Goal: Information Seeking & Learning: Learn about a topic

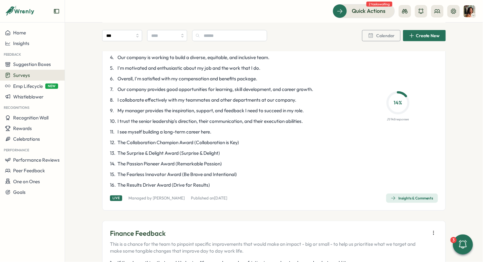
scroll to position [98, 0]
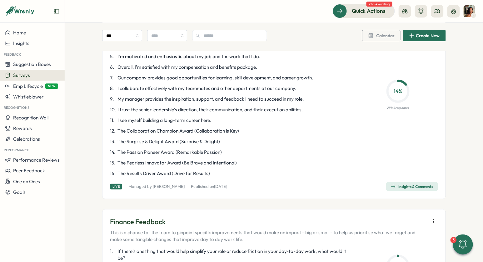
click at [406, 190] on span "Insights & Comments" at bounding box center [412, 186] width 42 height 9
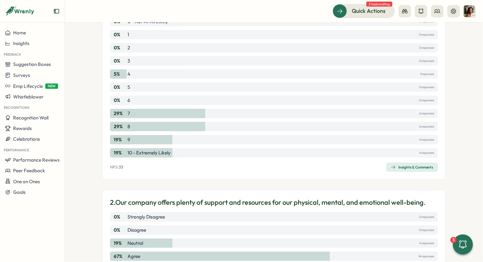
scroll to position [105, 0]
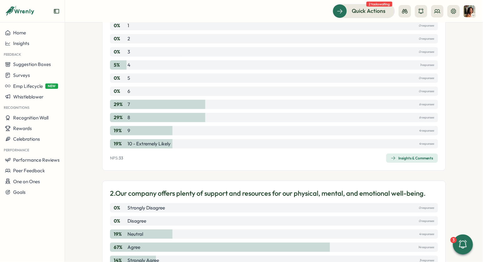
click at [404, 160] on span "Insights & Comments" at bounding box center [412, 158] width 42 height 9
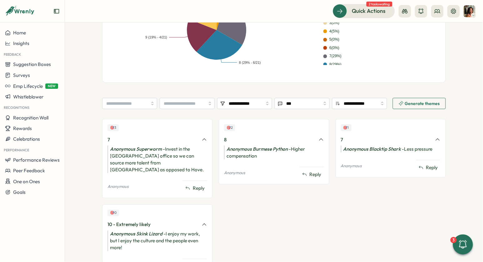
scroll to position [216, 0]
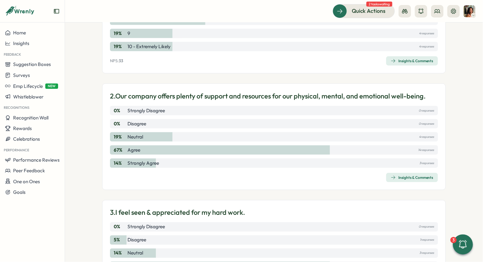
scroll to position [225, 0]
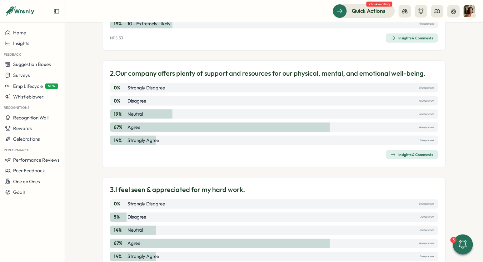
click at [407, 154] on div "Insights & Comments" at bounding box center [412, 154] width 42 height 5
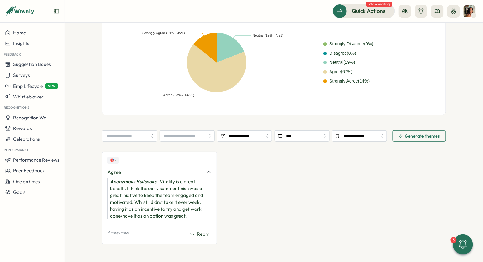
scroll to position [159, 0]
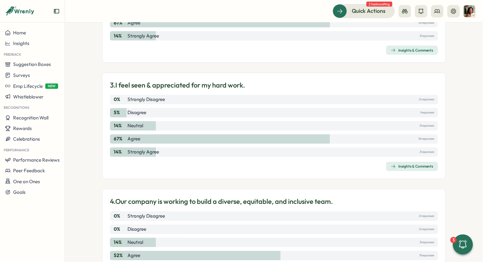
scroll to position [330, 0]
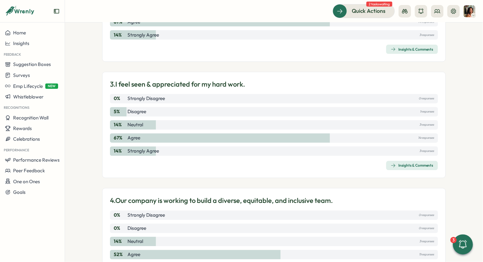
click at [401, 164] on div "Insights & Comments" at bounding box center [412, 165] width 42 height 5
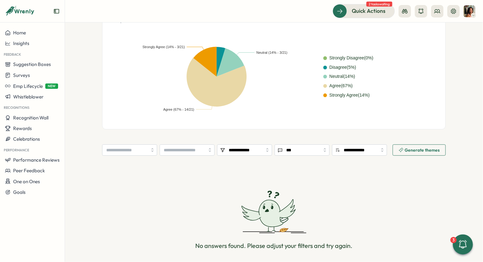
scroll to position [170, 0]
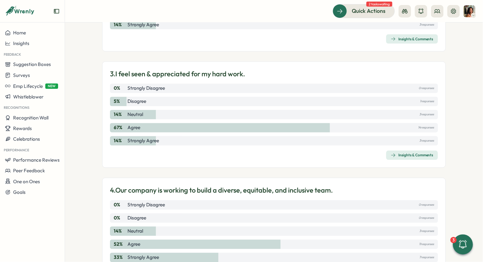
scroll to position [529, 0]
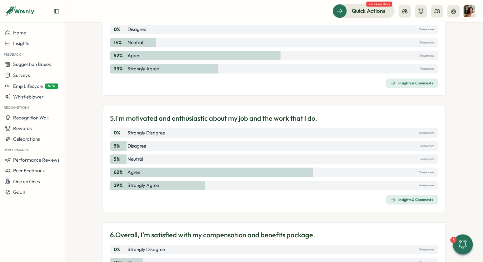
click at [403, 81] on div "Insights & Comments" at bounding box center [412, 83] width 42 height 5
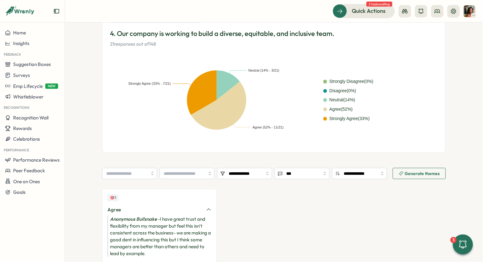
scroll to position [159, 0]
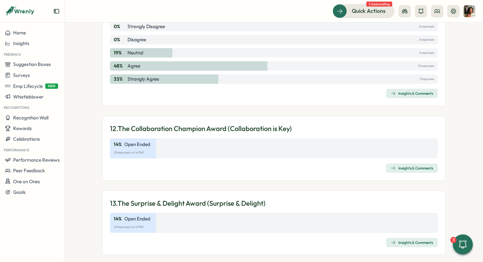
scroll to position [1218, 0]
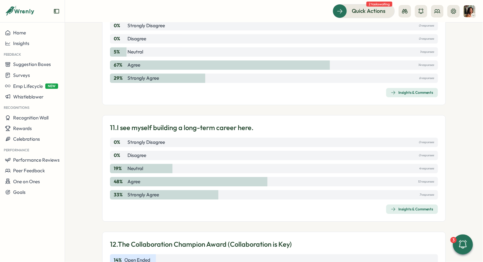
click at [391, 207] on icon "button" at bounding box center [393, 208] width 5 height 5
click at [408, 90] on div "Insights & Comments" at bounding box center [412, 92] width 42 height 5
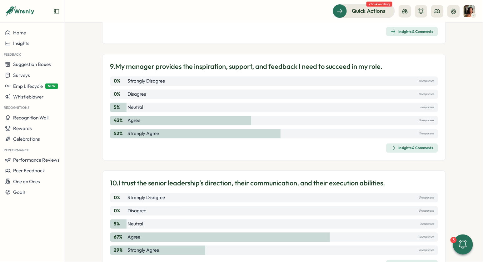
scroll to position [1023, 0]
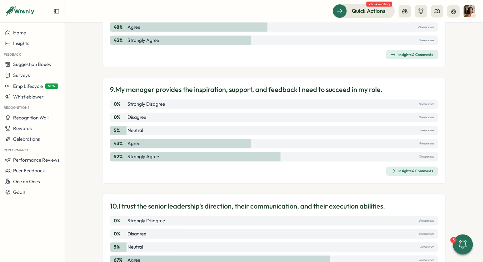
click at [391, 169] on icon "button" at bounding box center [393, 171] width 5 height 5
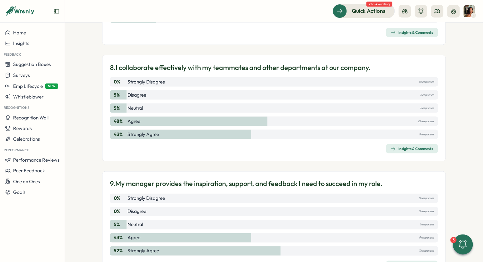
scroll to position [929, 0]
click at [411, 145] on span "Insights & Comments" at bounding box center [412, 149] width 42 height 9
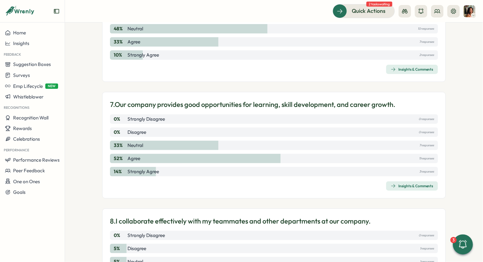
scroll to position [772, 0]
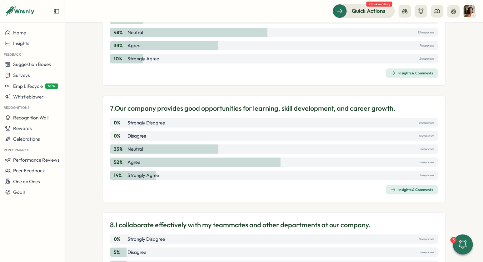
click at [402, 185] on span "Insights & Comments" at bounding box center [412, 189] width 42 height 9
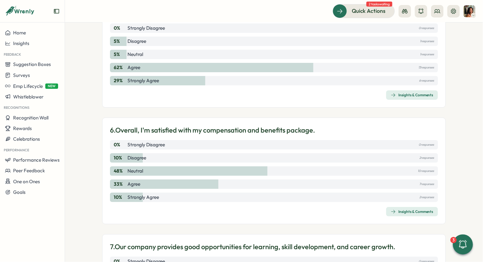
scroll to position [629, 0]
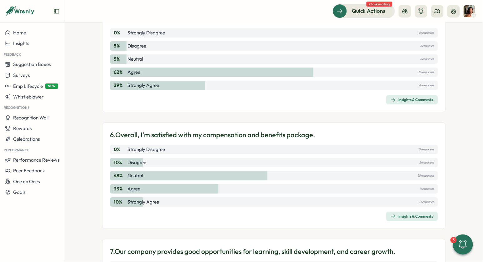
click at [402, 212] on span "Insights & Comments" at bounding box center [412, 216] width 42 height 9
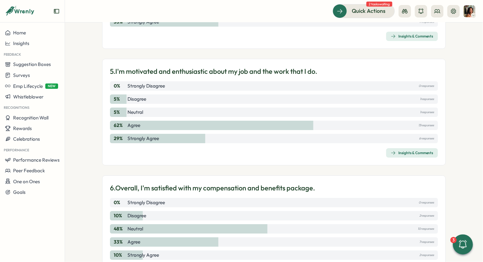
scroll to position [567, 0]
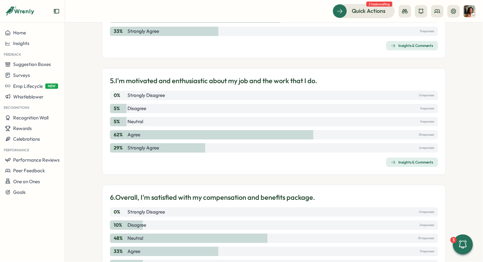
click at [395, 161] on div "Insights & Comments" at bounding box center [412, 162] width 42 height 5
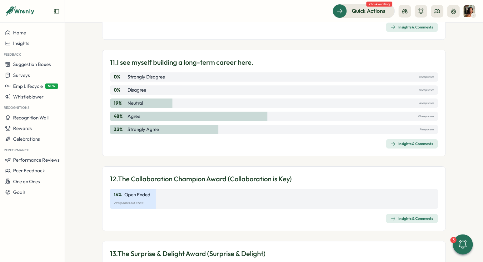
scroll to position [1561, 0]
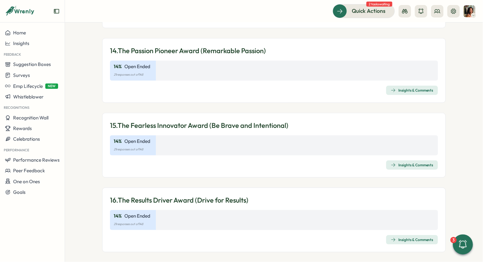
click at [398, 237] on div "Insights & Comments" at bounding box center [412, 239] width 42 height 5
click at [418, 162] on div "Insights & Comments" at bounding box center [412, 164] width 42 height 5
click at [388, 160] on button "Insights & Comments" at bounding box center [412, 164] width 52 height 9
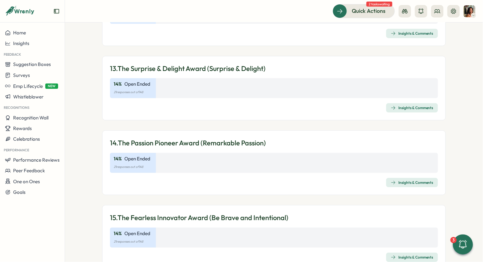
scroll to position [1458, 0]
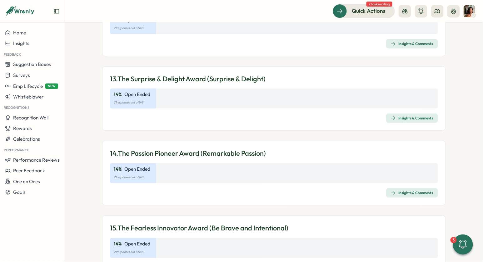
click at [394, 190] on div "Insights & Comments" at bounding box center [412, 192] width 42 height 5
click at [398, 116] on div "Insights & Comments" at bounding box center [412, 118] width 42 height 5
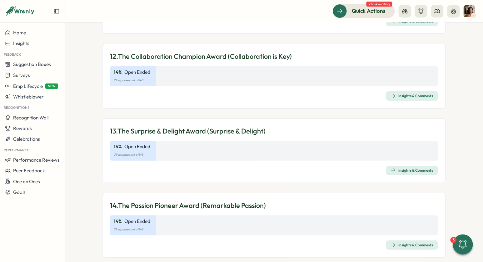
scroll to position [1401, 0]
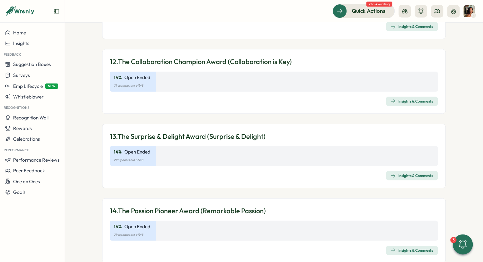
click at [417, 99] on div "Insights & Comments" at bounding box center [412, 101] width 42 height 5
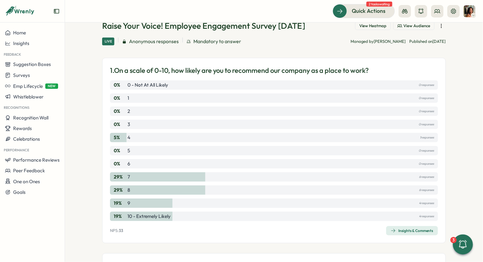
scroll to position [0, 0]
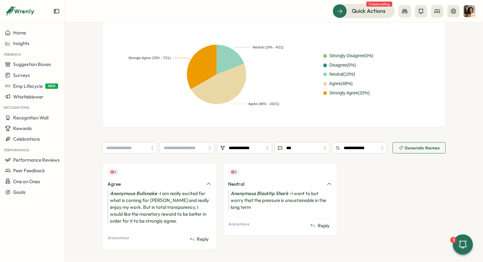
scroll to position [152, 0]
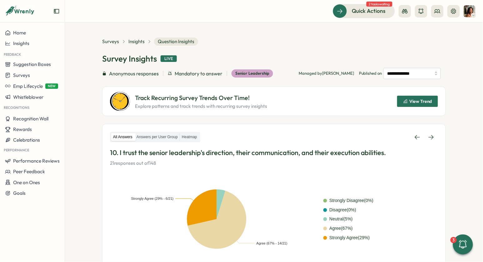
scroll to position [180, 0]
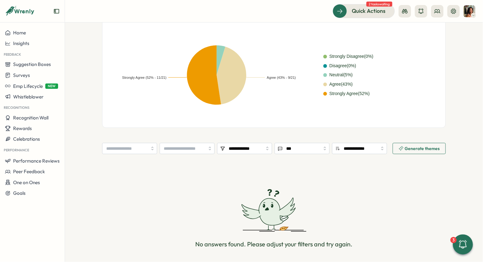
scroll to position [170, 0]
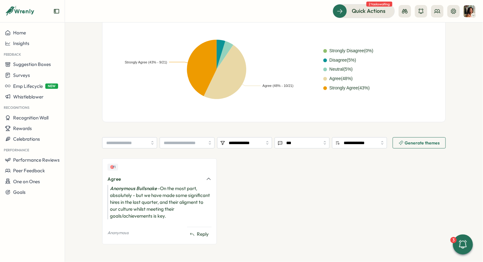
scroll to position [151, 0]
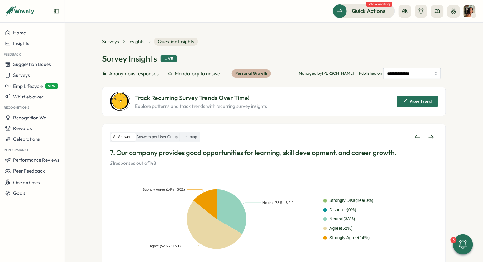
scroll to position [170, 0]
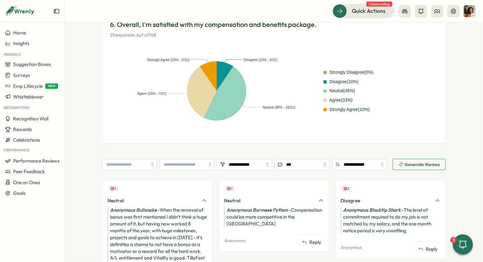
scroll to position [193, 0]
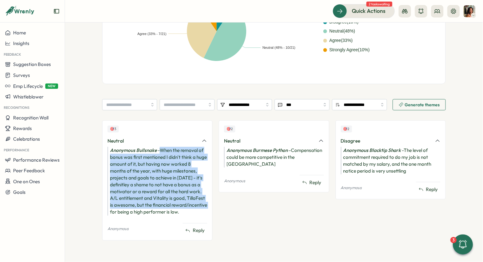
drag, startPoint x: 157, startPoint y: 145, endPoint x: 149, endPoint y: 204, distance: 60.2
click at [149, 204] on div "Anonymous Bullsnake - When the removal of bonus was first mentioned I didn't th…" at bounding box center [157, 181] width 100 height 69
drag, startPoint x: 149, startPoint y: 205, endPoint x: 163, endPoint y: 137, distance: 69.8
click at [163, 137] on div "🎯 3 Neutral Anonymous Bullsnake - When the removal of bonus was first mentioned…" at bounding box center [157, 180] width 110 height 120
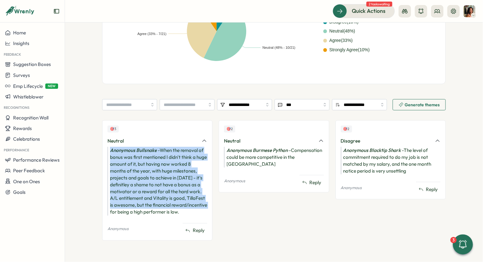
click at [163, 137] on div "Neutral" at bounding box center [152, 140] width 90 height 7
drag, startPoint x: 119, startPoint y: 140, endPoint x: 126, endPoint y: 217, distance: 77.1
click at [126, 217] on div "🎯 3 Neutral Anonymous Bullsnake - When the removal of bonus was first mentioned…" at bounding box center [157, 180] width 110 height 120
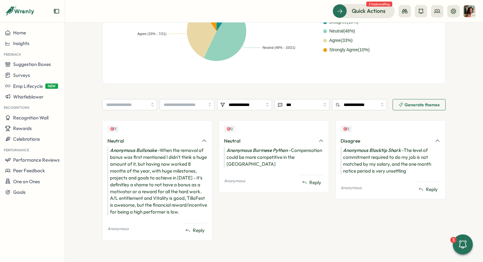
click at [126, 214] on div "Anonymous Bullsnake - When the removal of bonus was first mentioned I didn't th…" at bounding box center [157, 181] width 100 height 69
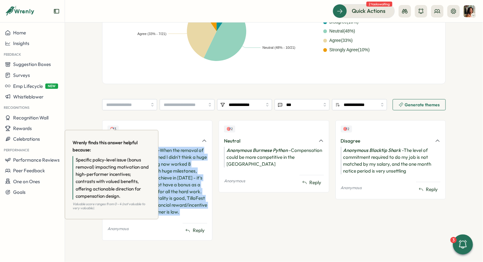
drag, startPoint x: 126, startPoint y: 214, endPoint x: 114, endPoint y: 125, distance: 90.5
click at [114, 125] on div "🎯 3 Neutral Anonymous Bullsnake - When the removal of bonus was first mentioned…" at bounding box center [157, 180] width 110 height 120
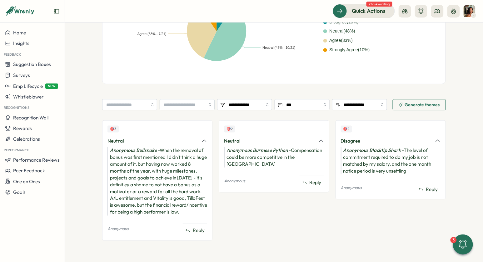
click at [163, 147] on div "Anonymous Bullsnake - When the removal of bonus was first mentioned I didn't th…" at bounding box center [157, 181] width 100 height 69
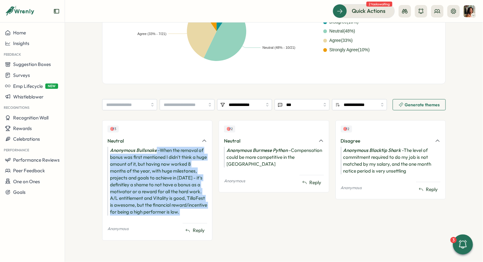
drag, startPoint x: 155, startPoint y: 144, endPoint x: 128, endPoint y: 218, distance: 78.8
click at [128, 218] on div "🎯 3 Neutral Anonymous Bullsnake - When the removal of bonus was first mentioned…" at bounding box center [157, 180] width 110 height 120
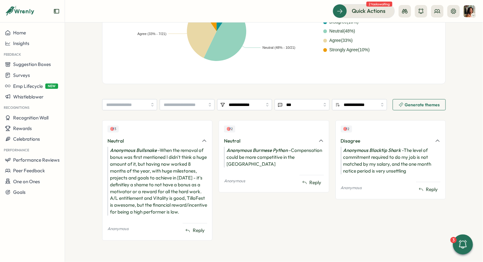
click at [129, 216] on div "🎯 3 Neutral Anonymous Bullsnake - When the removal of bonus was first mentioned…" at bounding box center [157, 180] width 110 height 120
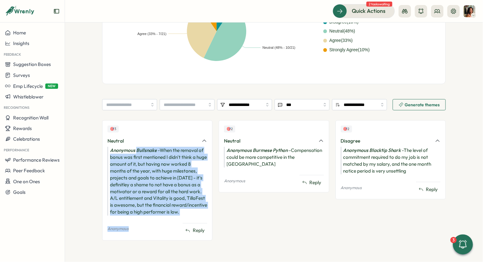
drag, startPoint x: 129, startPoint y: 216, endPoint x: 136, endPoint y: 141, distance: 75.0
click at [136, 141] on div "🎯 3 Neutral Anonymous Bullsnake - When the removal of bonus was first mentioned…" at bounding box center [157, 180] width 110 height 120
click at [136, 147] on icon "Anonymous Bullsnake" at bounding box center [133, 150] width 47 height 6
drag, startPoint x: 136, startPoint y: 141, endPoint x: 116, endPoint y: 215, distance: 76.0
click at [116, 215] on div "Anonymous Bullsnake - When the removal of bonus was first mentioned I didn't th…" at bounding box center [157, 181] width 100 height 69
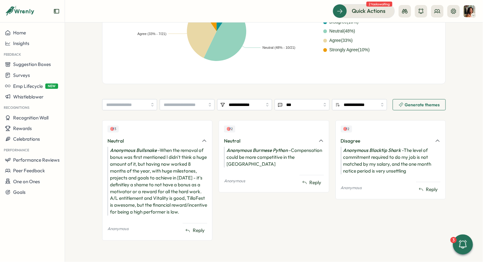
click at [136, 187] on div "Anonymous Bullsnake - When the removal of bonus was first mentioned I didn't th…" at bounding box center [157, 181] width 100 height 69
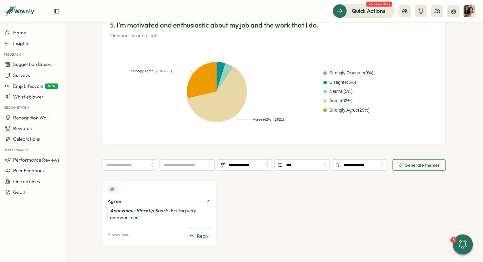
scroll to position [142, 0]
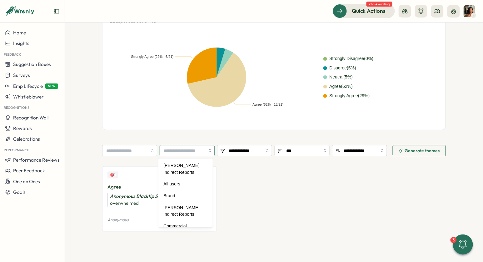
click at [184, 155] on input "search" at bounding box center [187, 150] width 55 height 11
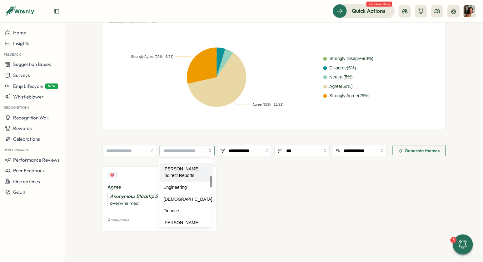
scroll to position [118, 0]
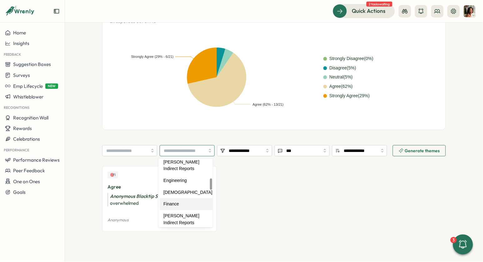
type input "*******"
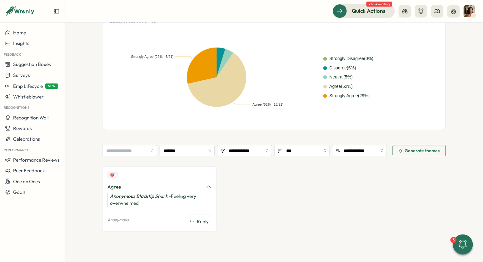
click at [226, 133] on div "**********" at bounding box center [273, 72] width 343 height 352
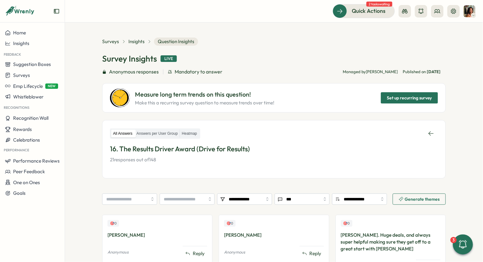
scroll to position [48, 0]
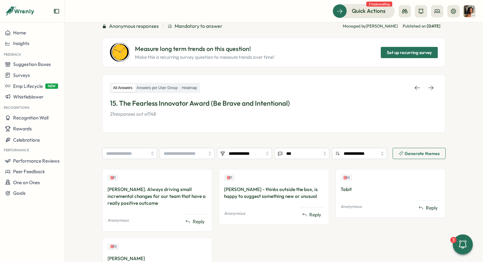
scroll to position [90, 0]
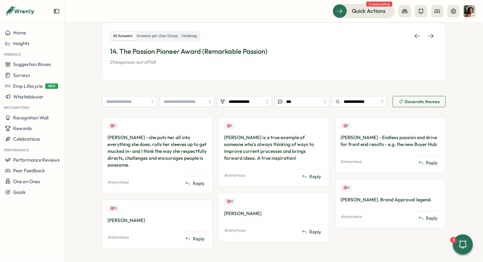
scroll to position [104, 0]
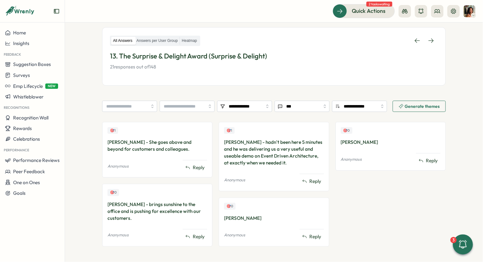
scroll to position [97, 0]
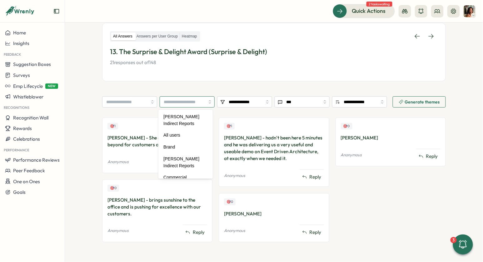
click at [197, 103] on input "search" at bounding box center [187, 101] width 55 height 11
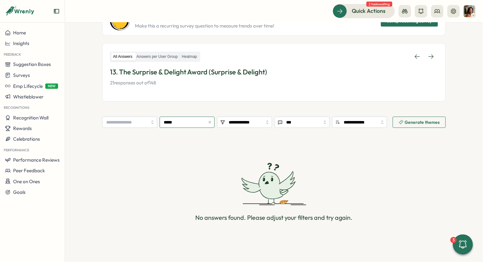
click at [184, 120] on input "*****" at bounding box center [187, 121] width 55 height 11
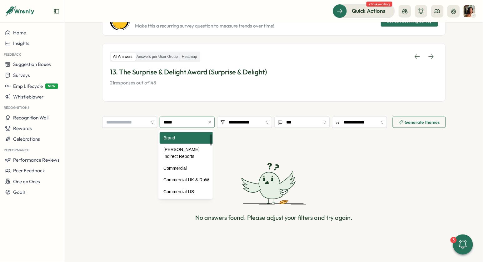
scroll to position [31, 0]
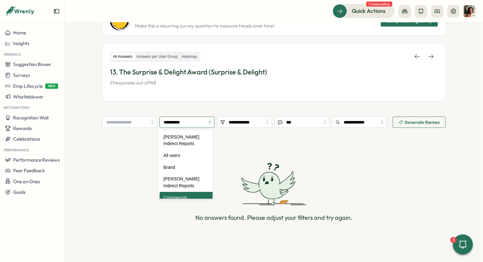
click at [189, 121] on input "**********" at bounding box center [187, 121] width 55 height 11
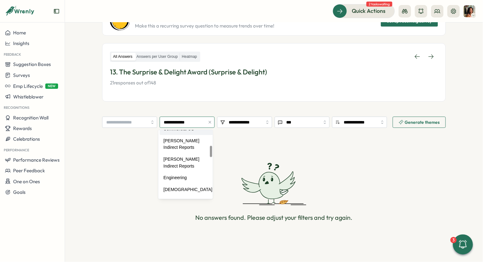
scroll to position [48, 0]
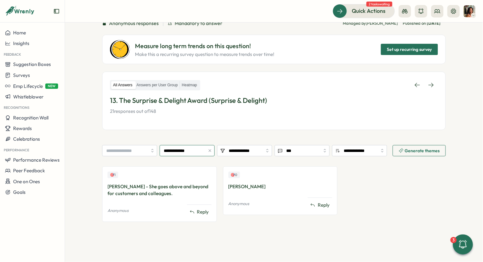
click at [184, 150] on input "**********" at bounding box center [187, 150] width 55 height 11
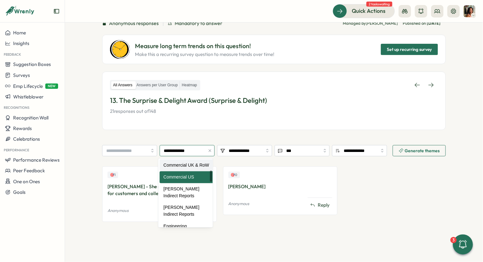
scroll to position [76, 0]
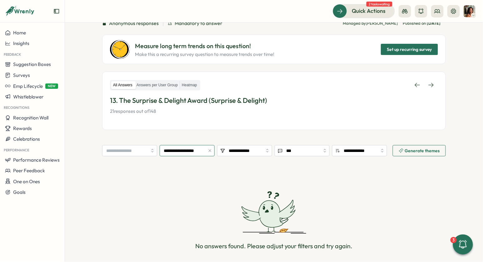
click at [189, 146] on input "**********" at bounding box center [187, 150] width 55 height 11
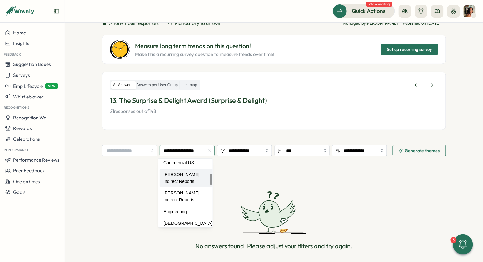
scroll to position [95, 0]
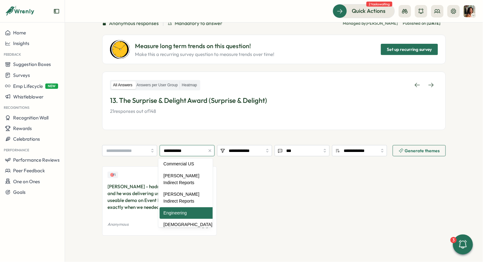
click at [192, 148] on input "**********" at bounding box center [187, 150] width 55 height 11
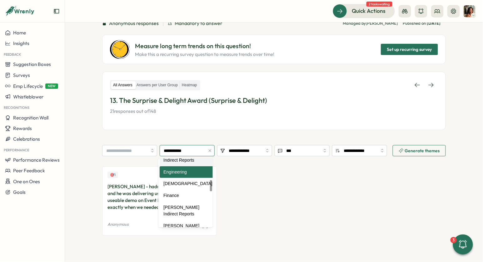
scroll to position [129, 0]
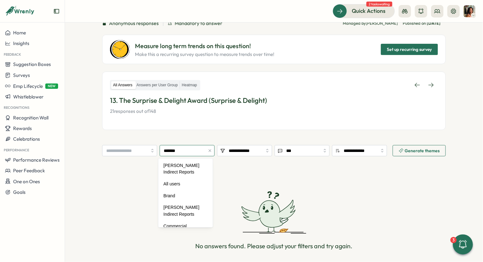
click at [190, 147] on input "*******" at bounding box center [187, 150] width 55 height 11
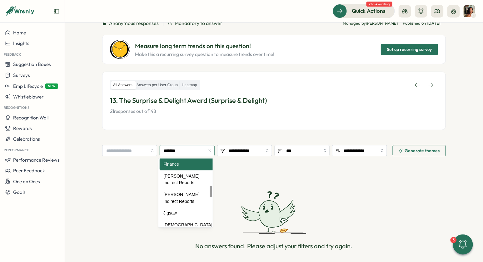
scroll to position [163, 0]
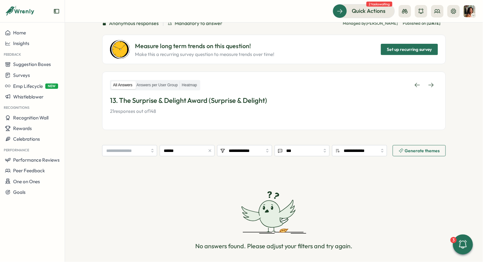
click at [190, 143] on div "**********" at bounding box center [273, 132] width 343 height 287
click at [190, 150] on input "******" at bounding box center [187, 150] width 55 height 11
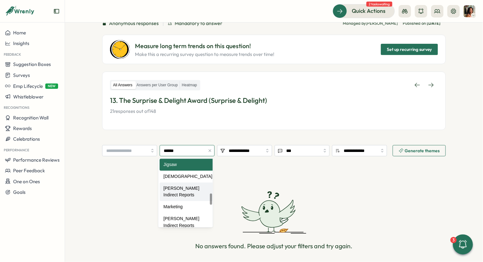
scroll to position [236, 0]
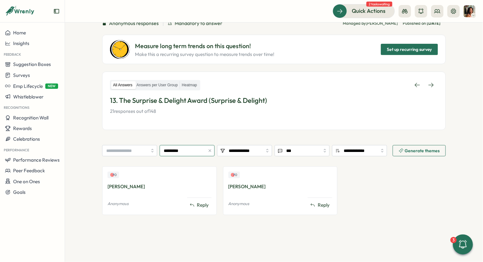
click at [186, 149] on input "*********" at bounding box center [187, 150] width 55 height 11
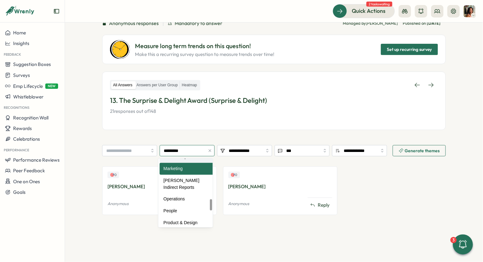
scroll to position [244, 0]
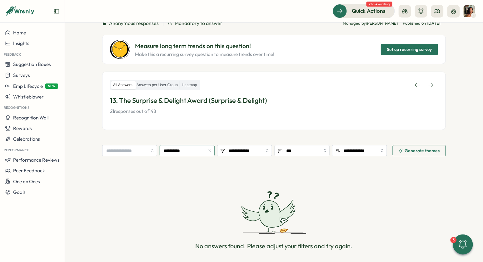
click at [190, 153] on input "**********" at bounding box center [187, 150] width 55 height 11
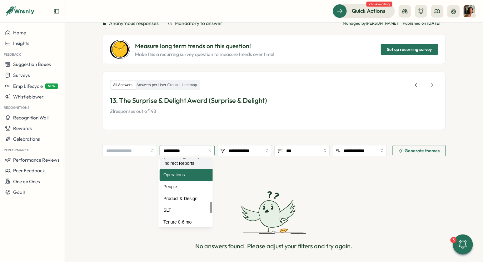
scroll to position [276, 0]
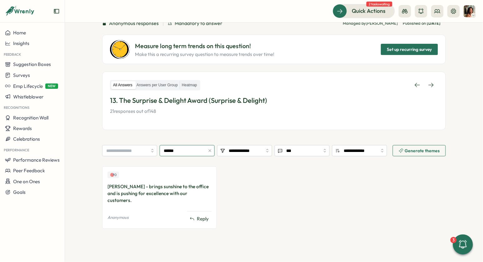
click at [187, 149] on input "******" at bounding box center [187, 150] width 55 height 11
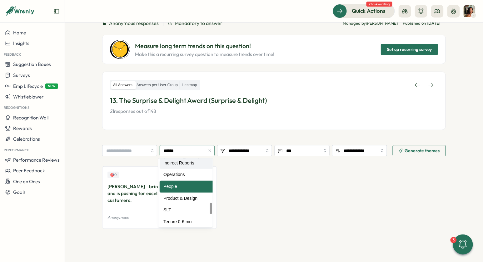
scroll to position [283, 0]
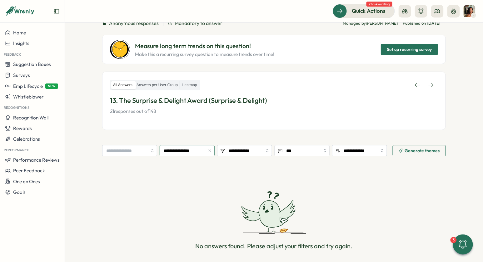
click at [184, 152] on input "**********" at bounding box center [187, 150] width 55 height 11
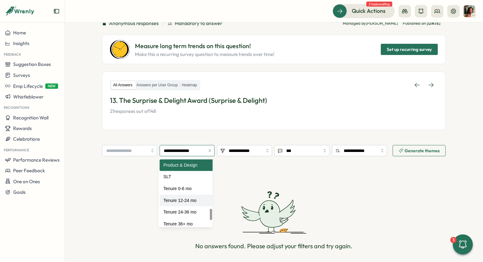
scroll to position [303, 0]
type input "***"
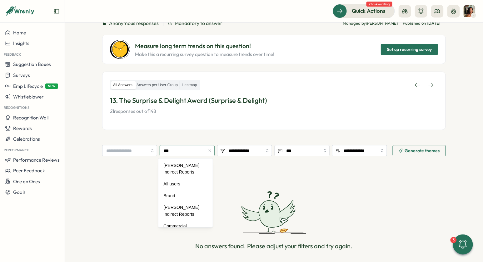
click at [189, 153] on input "***" at bounding box center [187, 150] width 55 height 11
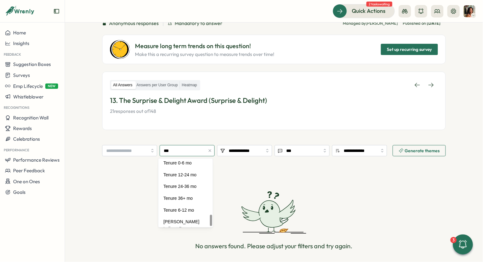
scroll to position [343, 0]
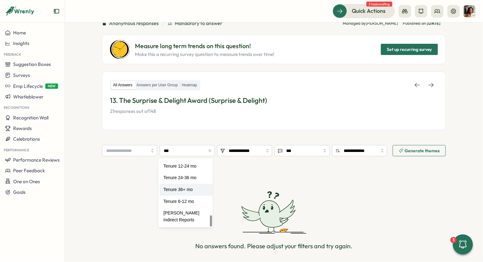
click at [137, 189] on div "No answers found. Please adjust your filters and try again." at bounding box center [273, 221] width 343 height 110
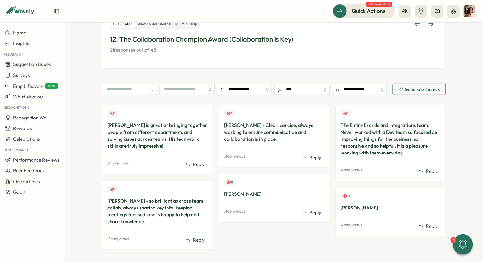
scroll to position [118, 0]
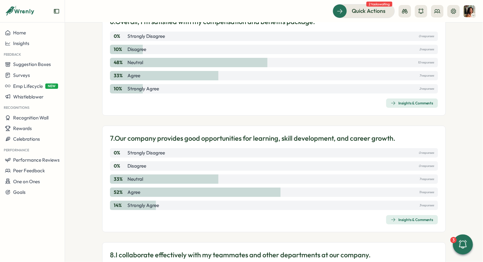
scroll to position [452, 0]
